Goal: Complete application form

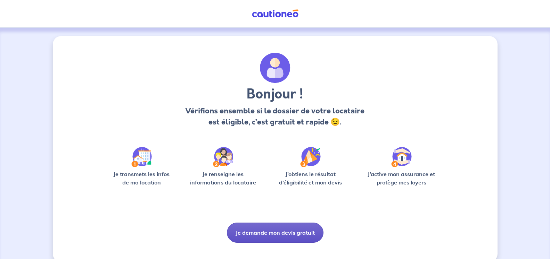
click at [274, 232] on button "Je demande mon devis gratuit" at bounding box center [275, 233] width 97 height 20
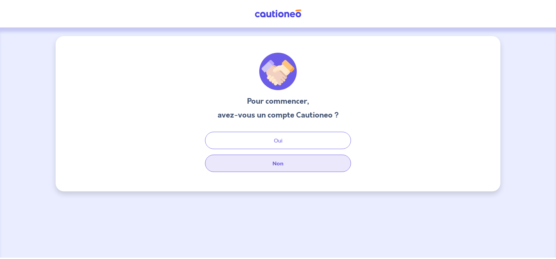
click at [279, 165] on button "Non" at bounding box center [278, 163] width 146 height 17
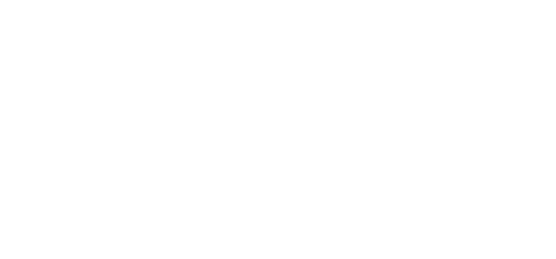
select select "FR"
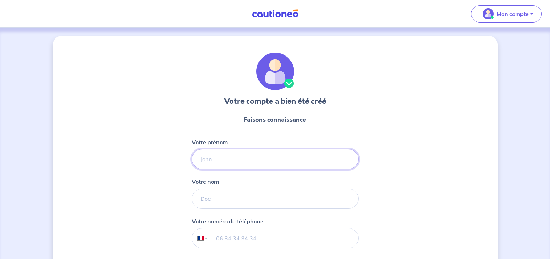
click at [225, 158] on input "Votre prénom" at bounding box center [275, 159] width 167 height 20
type input "[PERSON_NAME]"
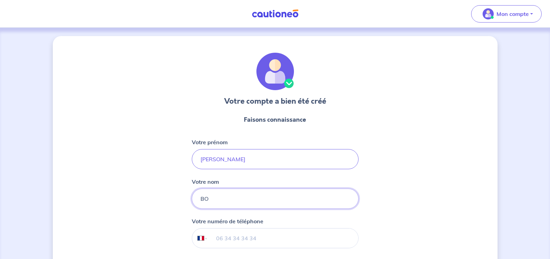
type input "BO"
type input "[PERSON_NAME]"
type input "BOSQUER"
type input "[PHONE_NUMBER]"
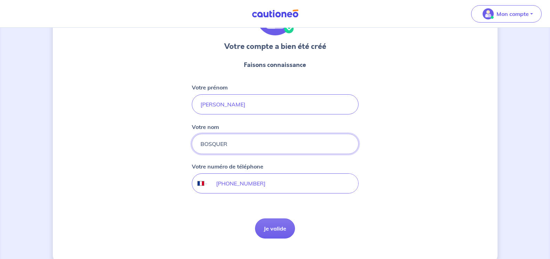
scroll to position [68, 0]
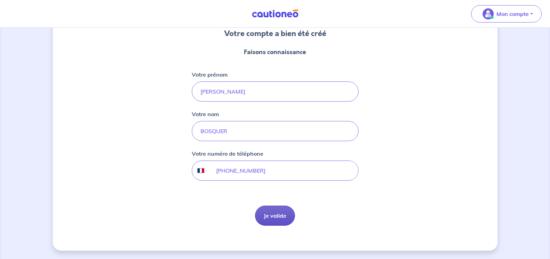
click at [276, 212] on button "Je valide" at bounding box center [275, 216] width 40 height 20
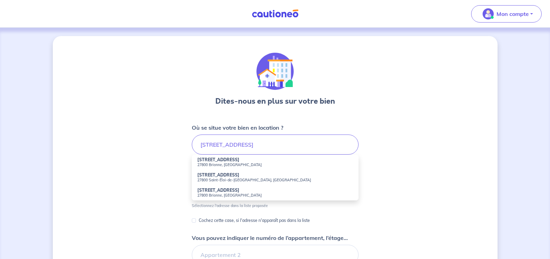
click at [218, 161] on strong "[STREET_ADDRESS]" at bounding box center [218, 159] width 42 height 5
type input "[STREET_ADDRESS]"
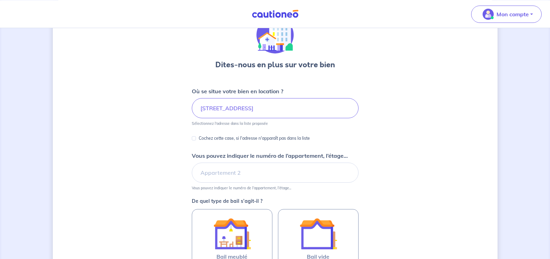
scroll to position [71, 0]
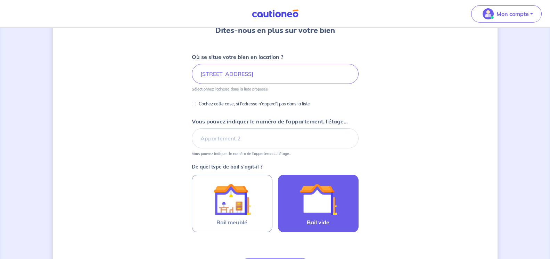
click at [310, 188] on img at bounding box center [318, 200] width 38 height 38
click at [0, 0] on input "Bail vide" at bounding box center [0, 0] width 0 height 0
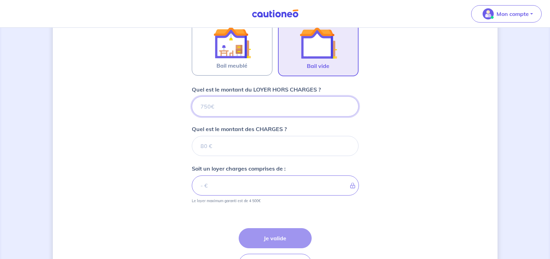
scroll to position [240, 0]
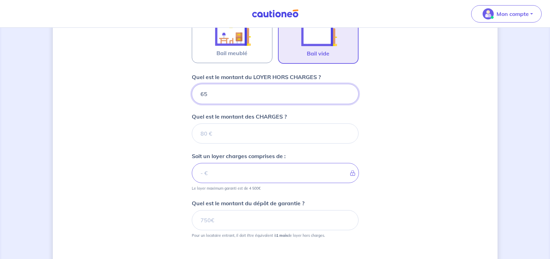
type input "655"
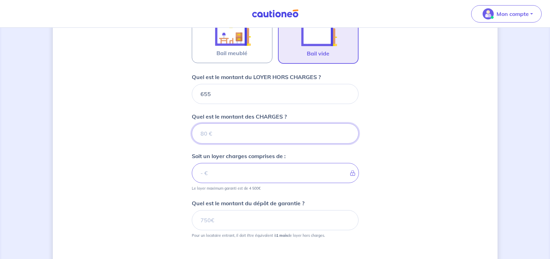
click at [200, 136] on input "Quel est le montant des CHARGES ?" at bounding box center [275, 134] width 167 height 20
type input "25"
type input "680"
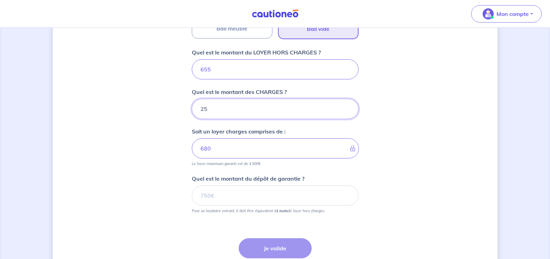
scroll to position [276, 0]
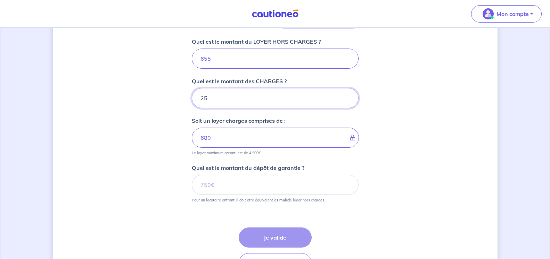
type input "25"
click at [202, 187] on input "Quel est le montant du dépôt de garantie ?" at bounding box center [275, 185] width 167 height 20
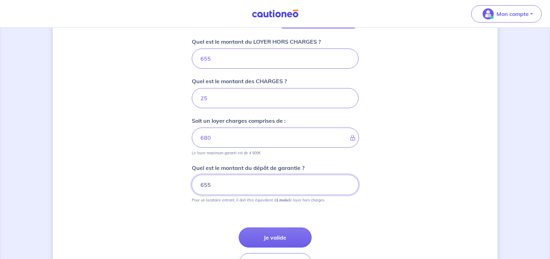
type input "655"
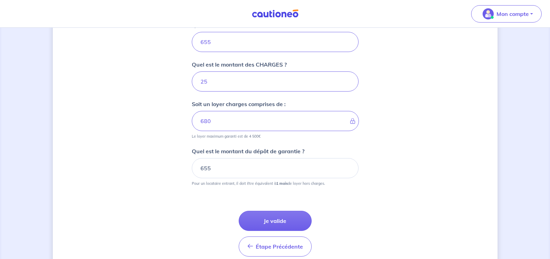
scroll to position [311, 0]
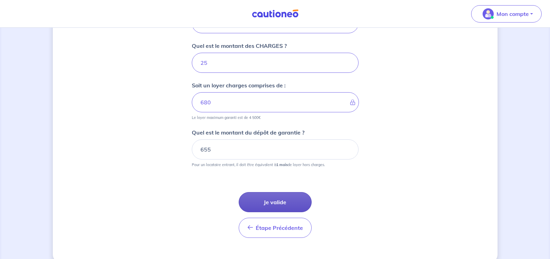
click at [275, 205] on button "Je valide" at bounding box center [275, 202] width 73 height 20
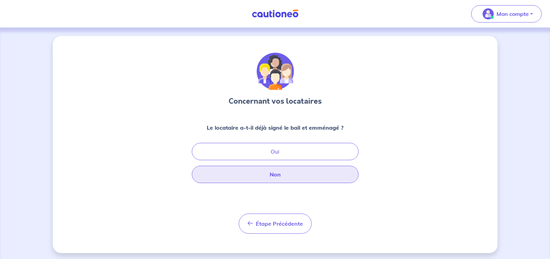
click at [272, 176] on button "Non" at bounding box center [275, 174] width 167 height 17
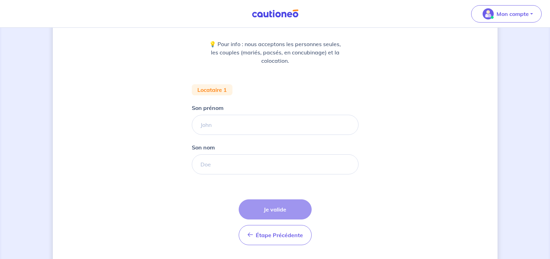
scroll to position [103, 0]
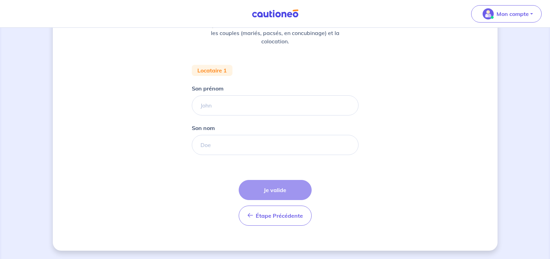
click at [274, 194] on div "Étape Précédente Précédent Je valide Je valide" at bounding box center [275, 203] width 73 height 46
click at [242, 107] on input "Son prénom" at bounding box center [275, 105] width 167 height 20
type input "stella"
click at [235, 143] on input "Son nom" at bounding box center [275, 145] width 167 height 20
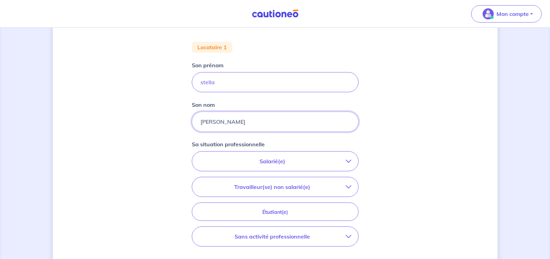
scroll to position [139, 0]
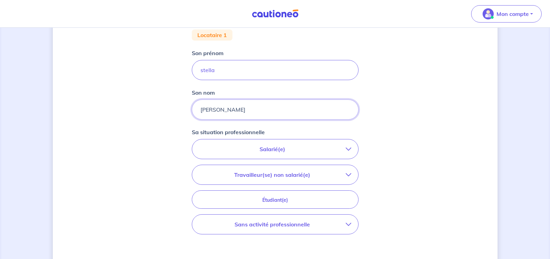
type input "[PERSON_NAME]"
click at [273, 149] on p "Salarié(e)" at bounding box center [272, 149] width 147 height 8
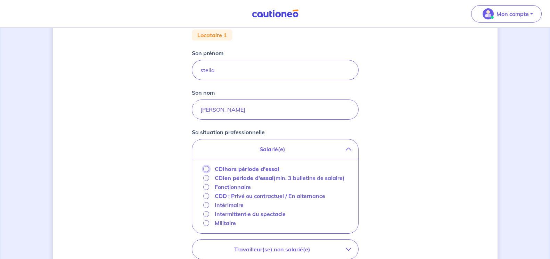
click at [207, 169] on input "CDI hors période d'essai" at bounding box center [206, 169] width 6 height 6
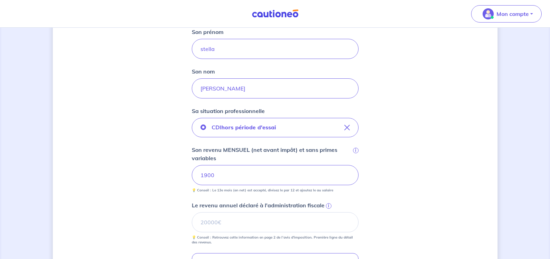
scroll to position [174, 0]
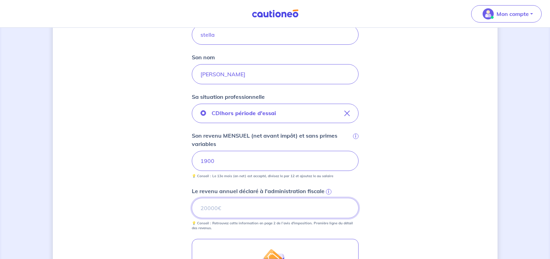
click at [209, 206] on input "Le revenu annuel déclaré à l'administration fiscale i" at bounding box center [275, 208] width 167 height 20
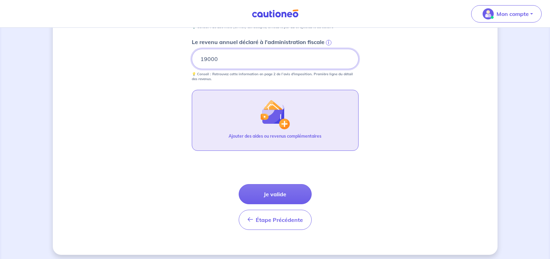
scroll to position [327, 0]
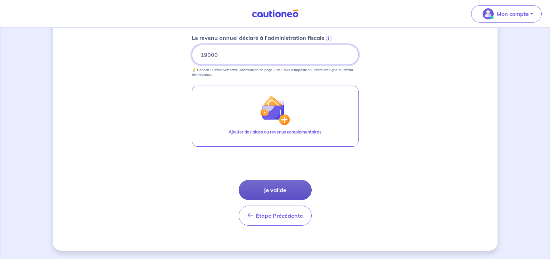
type input "19000"
click at [276, 191] on button "Je valide" at bounding box center [275, 190] width 73 height 20
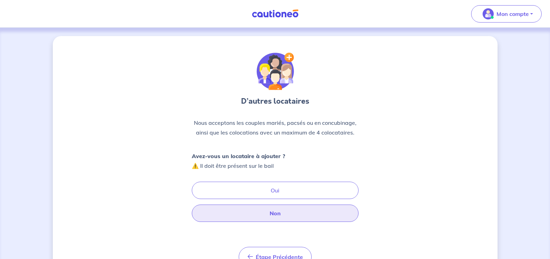
click at [267, 211] on button "Non" at bounding box center [275, 213] width 167 height 17
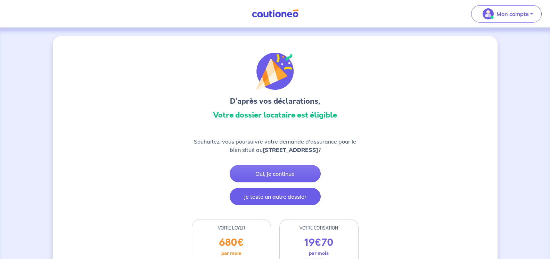
click at [274, 196] on button "Je teste un autre dossier" at bounding box center [275, 196] width 91 height 17
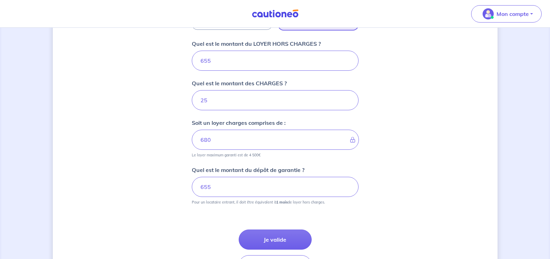
scroll to position [283, 0]
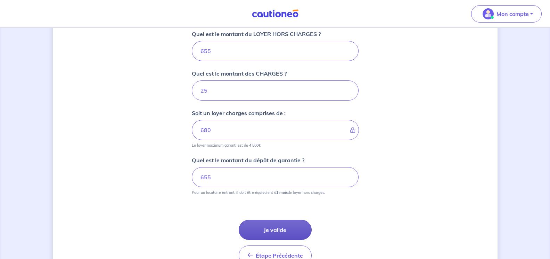
click at [279, 228] on button "Je valide" at bounding box center [275, 230] width 73 height 20
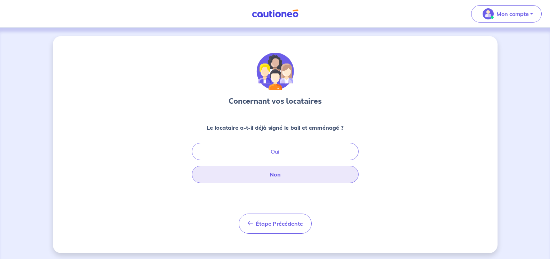
click at [274, 175] on button "Non" at bounding box center [275, 174] width 167 height 17
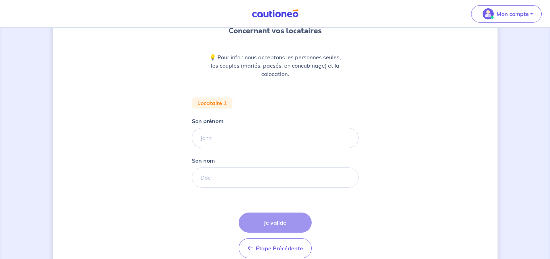
scroll to position [71, 0]
click at [222, 142] on input "Son prénom" at bounding box center [275, 138] width 167 height 20
type input "c"
click at [225, 173] on input "Son nom" at bounding box center [275, 177] width 167 height 20
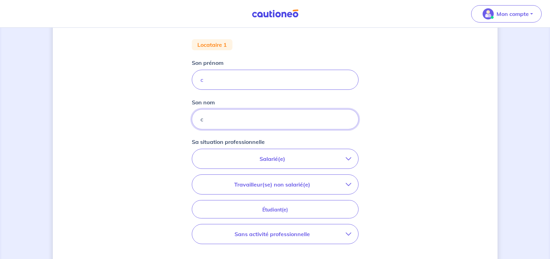
scroll to position [142, 0]
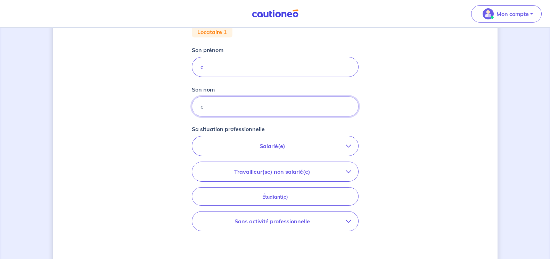
type input "c"
click at [271, 145] on p "Salarié(e)" at bounding box center [272, 146] width 147 height 8
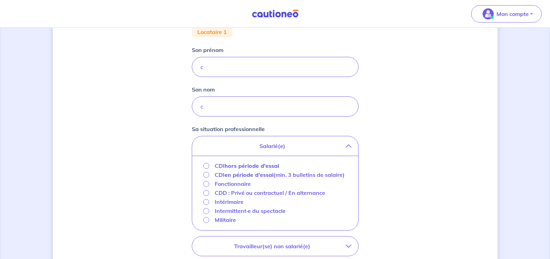
click at [269, 164] on strong "hors période d'essai" at bounding box center [251, 166] width 55 height 7
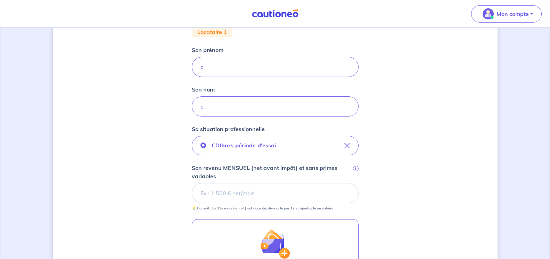
click at [256, 189] on input "Son revenu MENSUEL (net avant impôt) et sans primes variables i" at bounding box center [275, 193] width 167 height 20
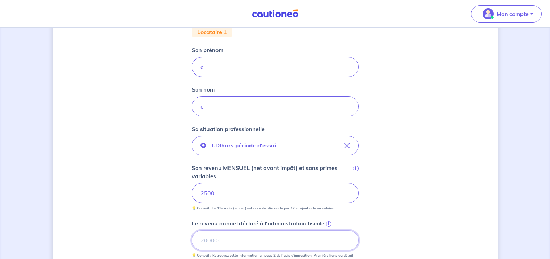
click at [251, 239] on input "Le revenu annuel déclaré à l'administration fiscale i" at bounding box center [275, 241] width 167 height 20
type input "25000"
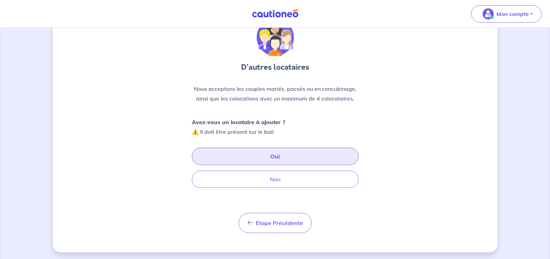
scroll to position [36, 0]
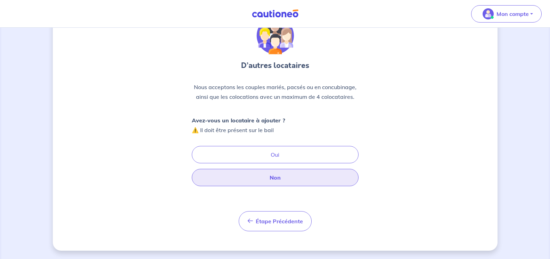
click at [273, 179] on button "Non" at bounding box center [275, 177] width 167 height 17
